Goal: Information Seeking & Learning: Find specific fact

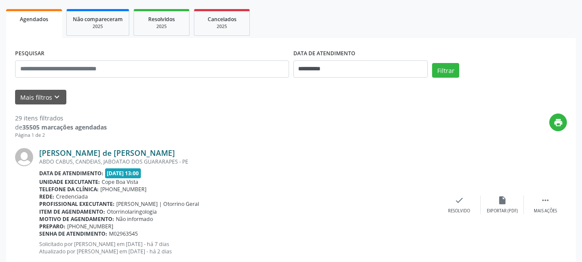
scroll to position [129, 0]
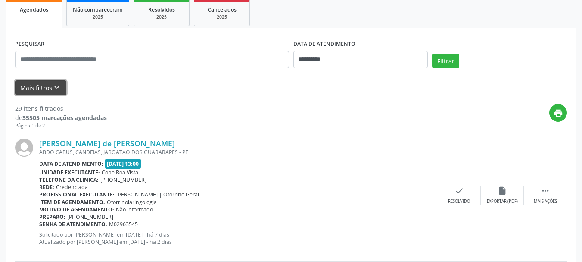
click at [59, 87] on icon "keyboard_arrow_down" at bounding box center [56, 87] width 9 height 9
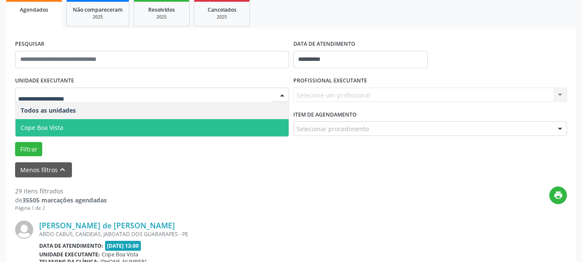
click at [74, 128] on span "Cope Boa Vista" at bounding box center [152, 127] width 273 height 17
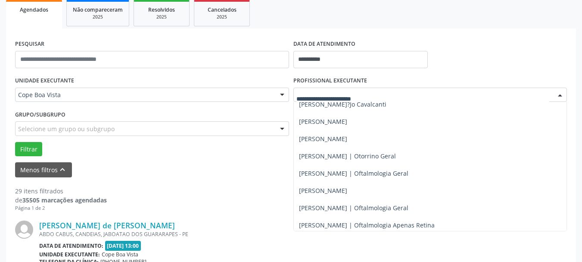
scroll to position [215, 0]
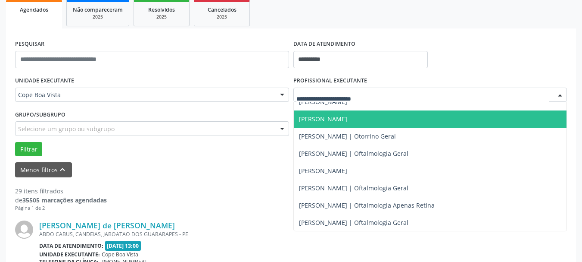
click at [370, 127] on span "[PERSON_NAME]" at bounding box center [430, 118] width 273 height 17
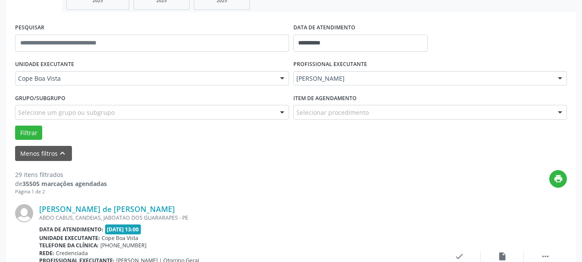
scroll to position [147, 0]
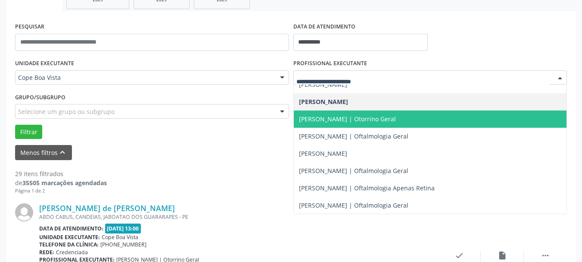
click at [343, 120] on span "[PERSON_NAME] | Otorrino Geral" at bounding box center [347, 119] width 97 height 8
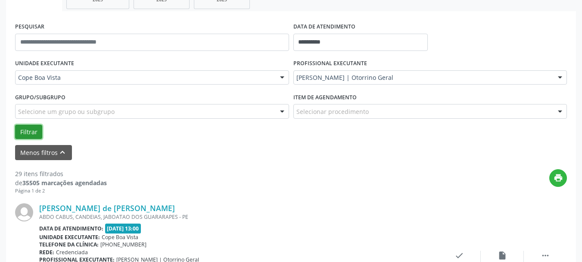
click at [23, 128] on button "Filtrar" at bounding box center [28, 132] width 27 height 15
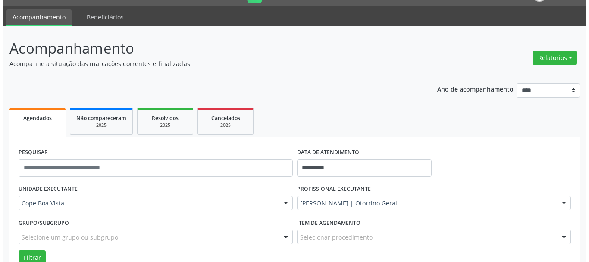
scroll to position [17, 0]
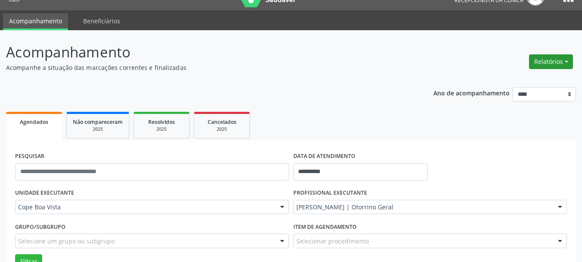
click at [553, 62] on button "Relatórios" at bounding box center [551, 61] width 44 height 15
click at [528, 83] on link "Agendamentos" at bounding box center [527, 80] width 93 height 12
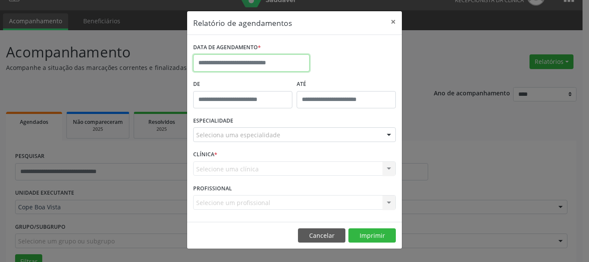
click at [256, 63] on input "text" at bounding box center [251, 62] width 116 height 17
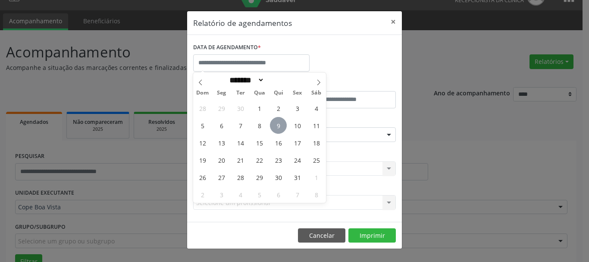
click at [279, 125] on span "9" at bounding box center [278, 125] width 17 height 17
type input "**********"
click at [281, 129] on span "9" at bounding box center [278, 125] width 17 height 17
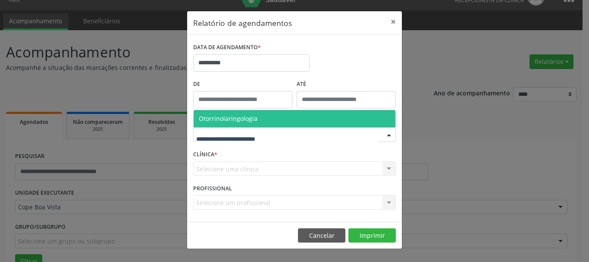
click at [364, 244] on footer "Cancelar Imprimir" at bounding box center [294, 234] width 215 height 27
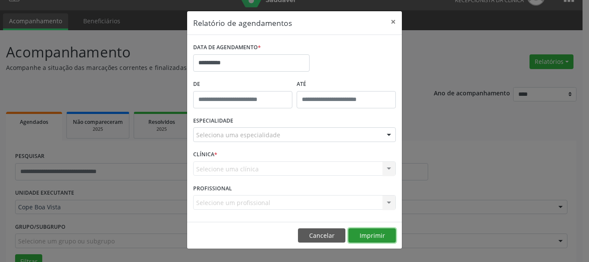
click at [368, 238] on button "Imprimir" at bounding box center [371, 235] width 47 height 15
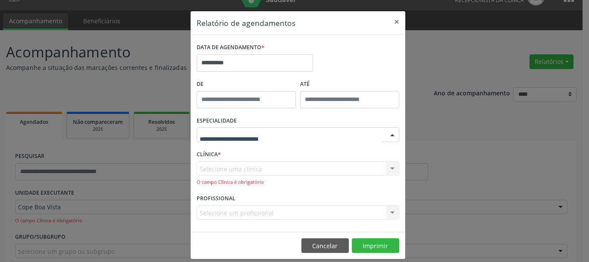
click at [303, 140] on div at bounding box center [297, 134] width 203 height 15
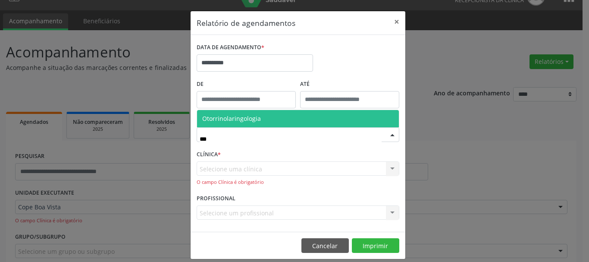
click at [307, 123] on span "Otorrinolaringologia" at bounding box center [298, 118] width 202 height 17
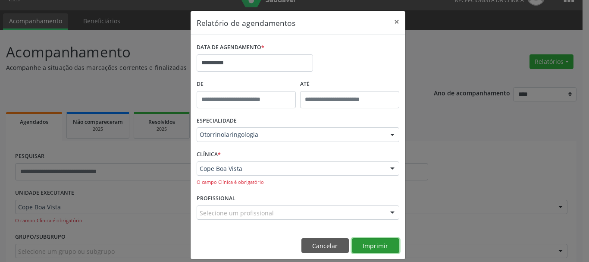
click at [368, 243] on button "Imprimir" at bounding box center [375, 245] width 47 height 15
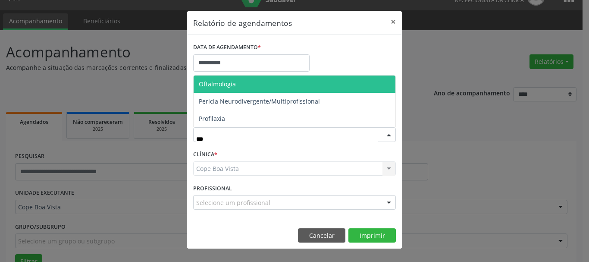
type input "****"
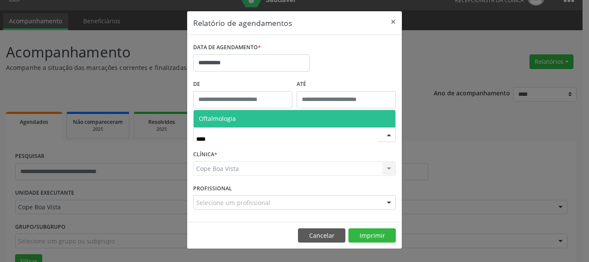
click at [258, 115] on span "Oftalmologia" at bounding box center [294, 118] width 202 height 17
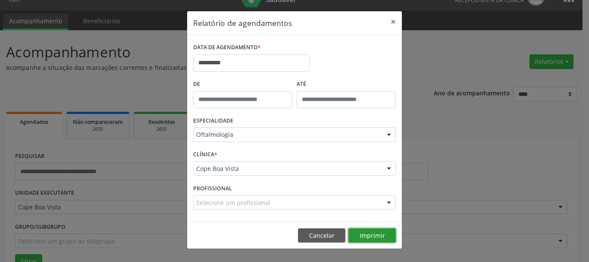
click at [365, 237] on button "Imprimir" at bounding box center [371, 235] width 47 height 15
click at [321, 236] on button "Cancelar" at bounding box center [321, 235] width 47 height 15
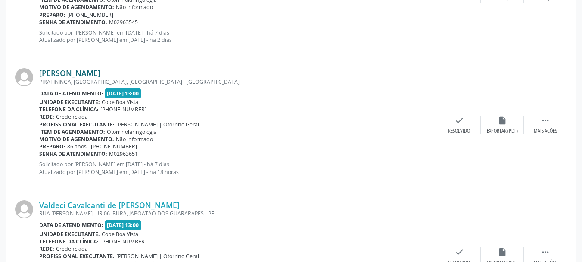
scroll to position [1410, 0]
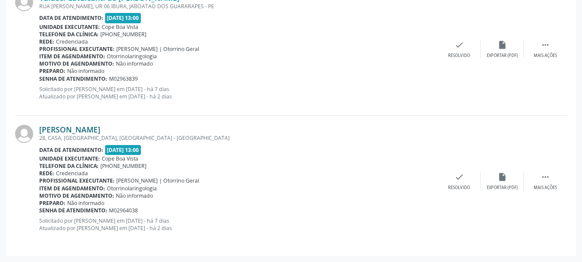
click at [79, 131] on link "[PERSON_NAME]" at bounding box center [69, 129] width 61 height 9
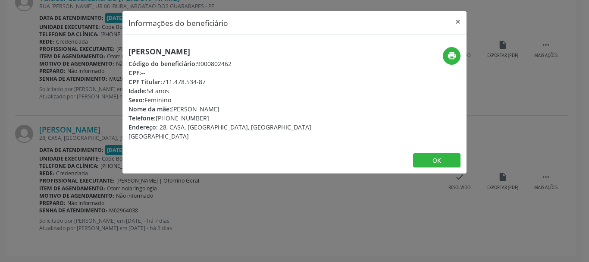
copy div "711.478.534-87"
drag, startPoint x: 163, startPoint y: 81, endPoint x: 208, endPoint y: 78, distance: 44.9
click at [209, 81] on div "CPF Titular: 711.478.534-87" at bounding box center [236, 81] width 217 height 9
click at [101, 119] on div "Informações do beneficiário × [PERSON_NAME] Código do beneficiário: 9000802462 …" at bounding box center [294, 131] width 589 height 262
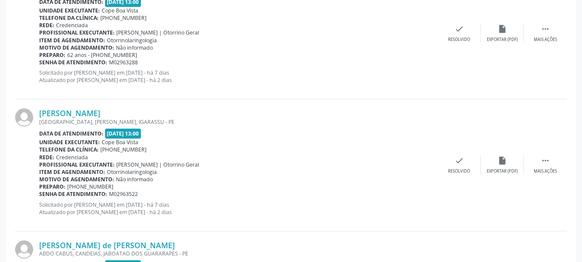
scroll to position [892, 0]
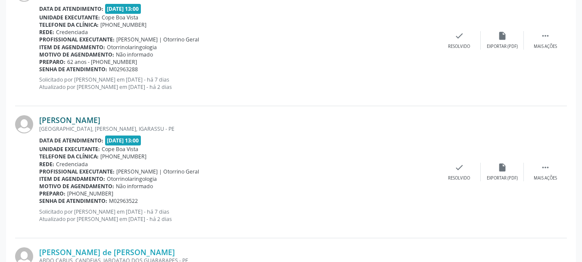
click at [97, 120] on link "[PERSON_NAME]" at bounding box center [69, 119] width 61 height 9
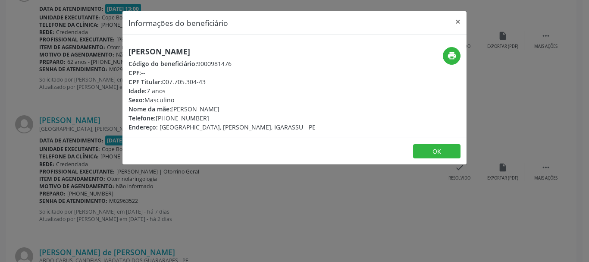
click at [164, 79] on div "CPF Titular: 007.705.304-43" at bounding box center [221, 81] width 187 height 9
click at [171, 79] on div "CPF Titular: 007.705.304-43" at bounding box center [221, 81] width 187 height 9
drag, startPoint x: 163, startPoint y: 82, endPoint x: 208, endPoint y: 79, distance: 44.9
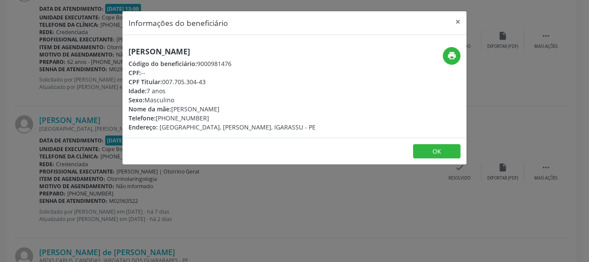
click at [208, 79] on div "CPF Titular: 007.705.304-43" at bounding box center [221, 81] width 187 height 9
click at [446, 150] on button "OK" at bounding box center [436, 151] width 47 height 15
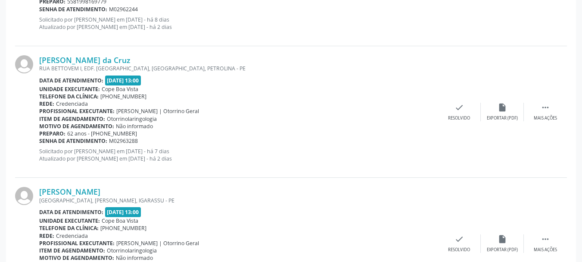
scroll to position [763, 0]
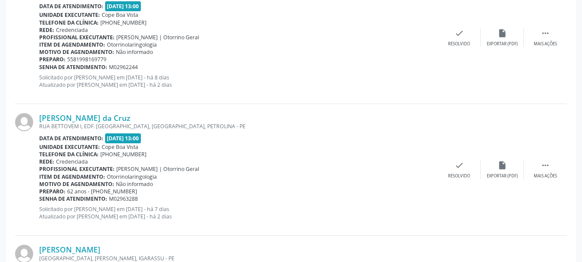
click at [281, 101] on div "[PERSON_NAME][DATE] [STREET_ADDRESS][PERSON_NAME] Data de atendimento: [DATE] 1…" at bounding box center [291, 37] width 552 height 131
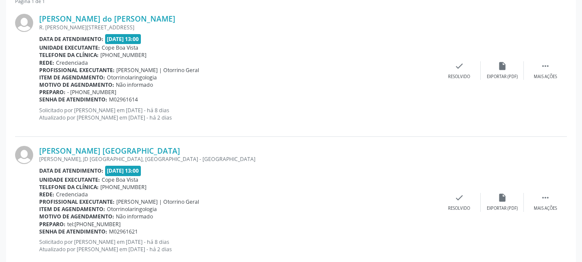
scroll to position [332, 0]
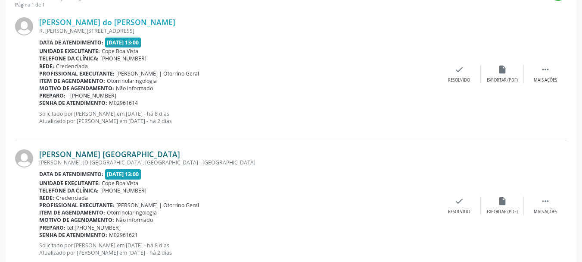
click at [86, 156] on link "[PERSON_NAME] [GEOGRAPHIC_DATA]" at bounding box center [109, 153] width 141 height 9
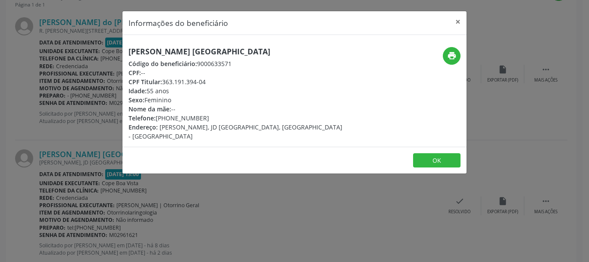
drag, startPoint x: 163, startPoint y: 83, endPoint x: 203, endPoint y: 78, distance: 39.6
click at [207, 78] on div "CPF Titular: 363.191.394-04" at bounding box center [236, 81] width 217 height 9
copy div "363.191.394-04"
click at [76, 83] on div "Informações do beneficiário × [PERSON_NAME] [GEOGRAPHIC_DATA] Código do benefic…" at bounding box center [294, 131] width 589 height 262
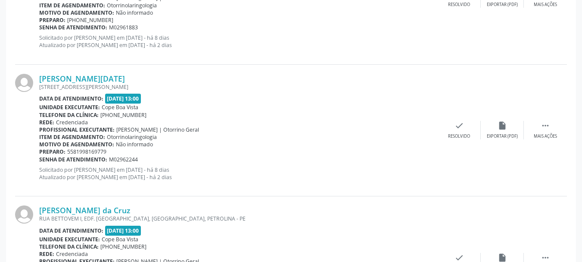
scroll to position [677, 0]
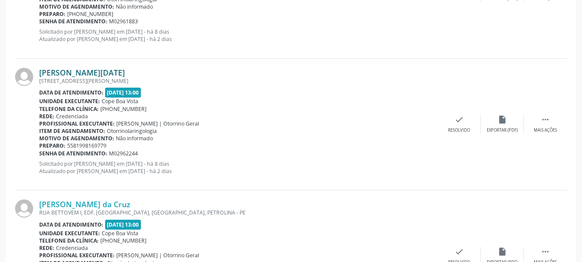
click at [92, 72] on link "[PERSON_NAME][DATE]" at bounding box center [82, 72] width 86 height 9
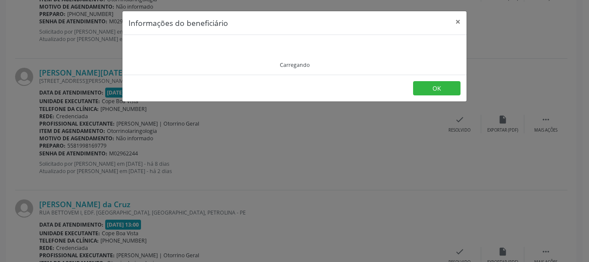
click at [166, 50] on div "Carregando" at bounding box center [294, 55] width 332 height 28
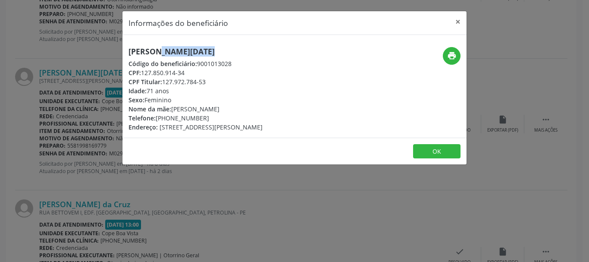
click at [166, 50] on h5 "[PERSON_NAME][DATE]" at bounding box center [195, 51] width 134 height 9
drag, startPoint x: 159, startPoint y: 115, endPoint x: 224, endPoint y: 104, distance: 65.2
click at [221, 115] on div "Telefone: [PHONE_NUMBER]" at bounding box center [195, 117] width 134 height 9
copy div "81) 99999-5484"
drag, startPoint x: 173, startPoint y: 109, endPoint x: 272, endPoint y: 105, distance: 99.2
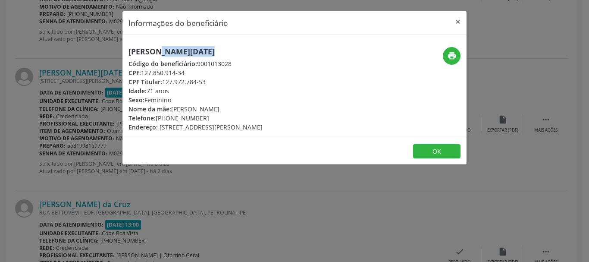
click at [262, 105] on div "Nome da mãe: [PERSON_NAME]" at bounding box center [195, 108] width 134 height 9
copy div "[PERSON_NAME]"
click at [88, 181] on div "Informações do beneficiário × [PERSON_NAME][DATE] Código do beneficiário: 90010…" at bounding box center [294, 131] width 589 height 262
